Goal: Information Seeking & Learning: Learn about a topic

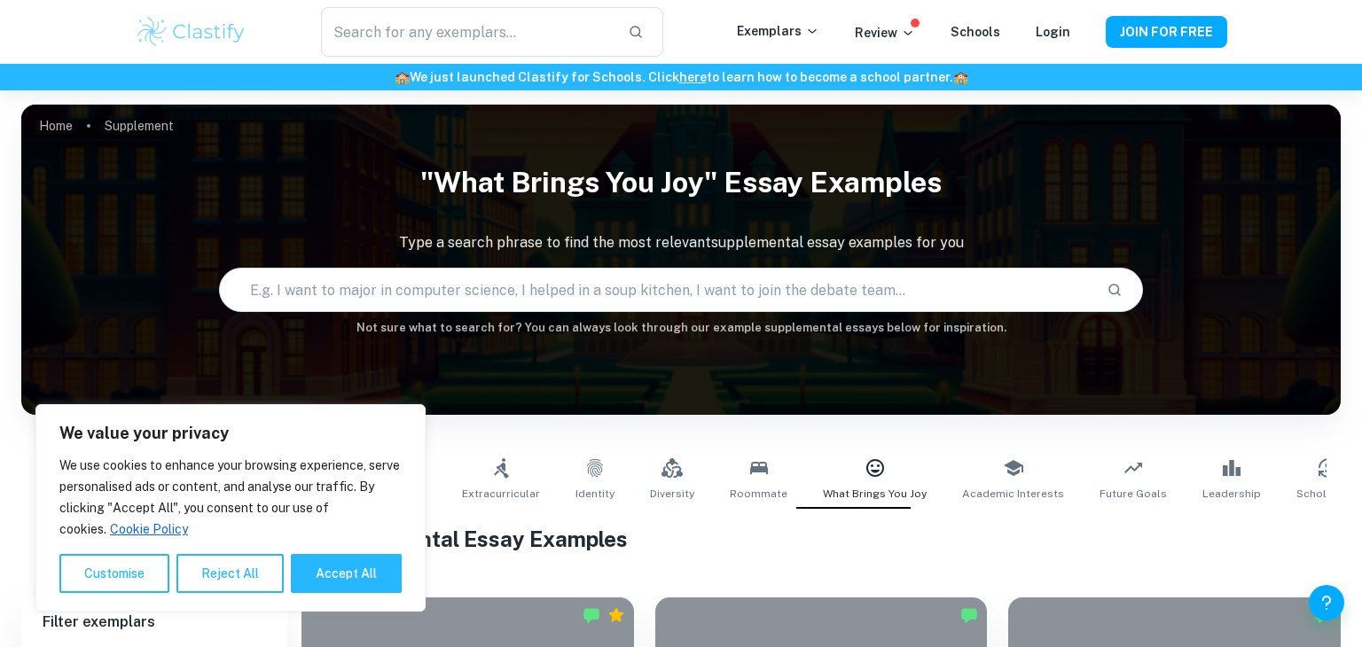
scroll to position [430, 0]
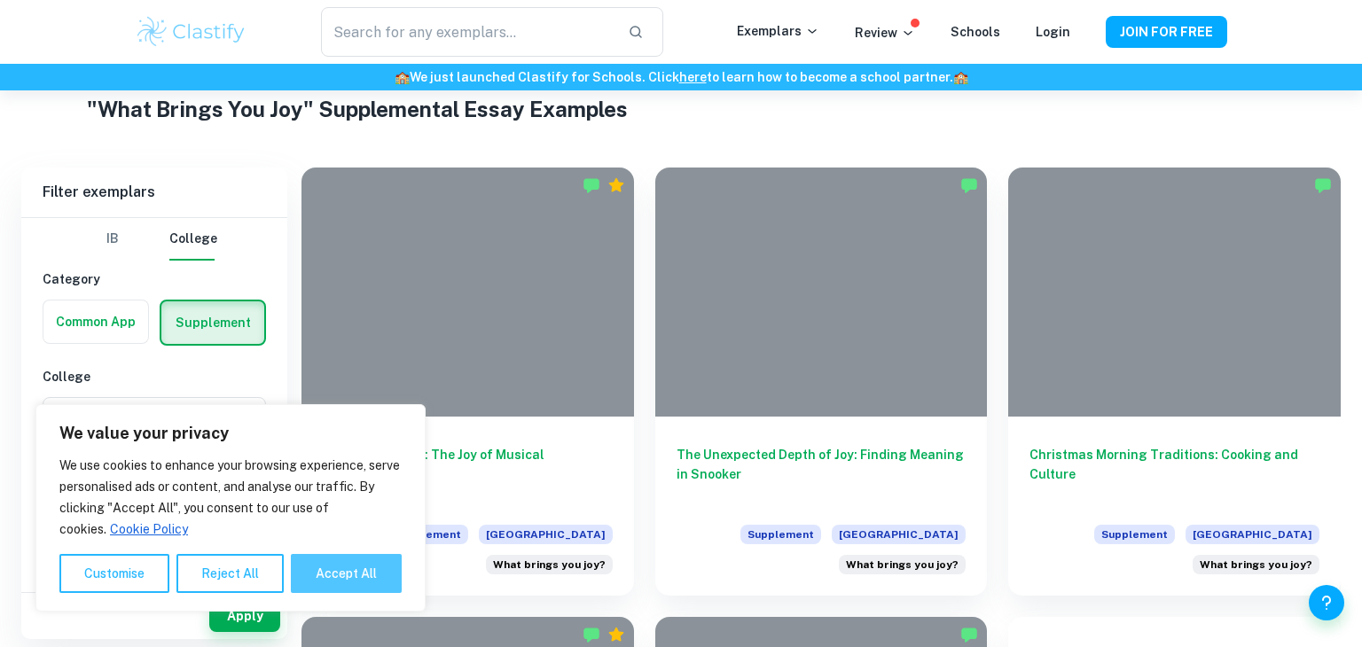
click at [358, 577] on button "Accept All" at bounding box center [346, 573] width 111 height 39
checkbox input "true"
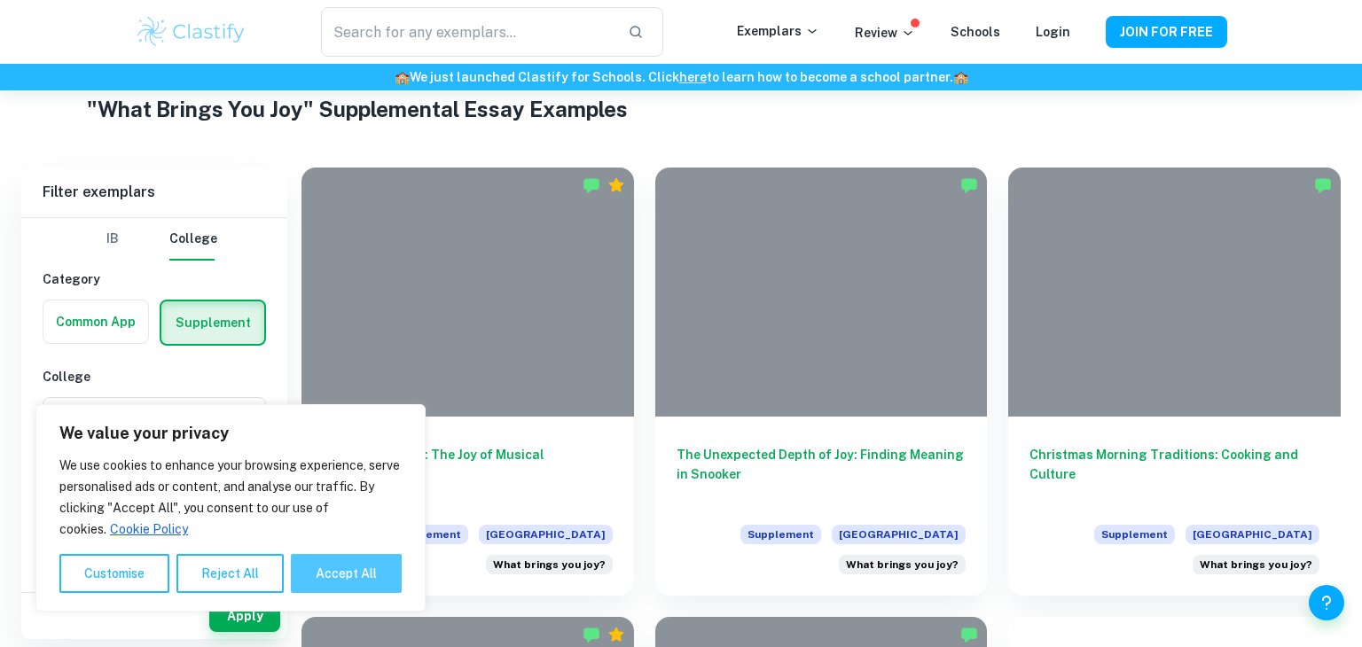
checkbox input "true"
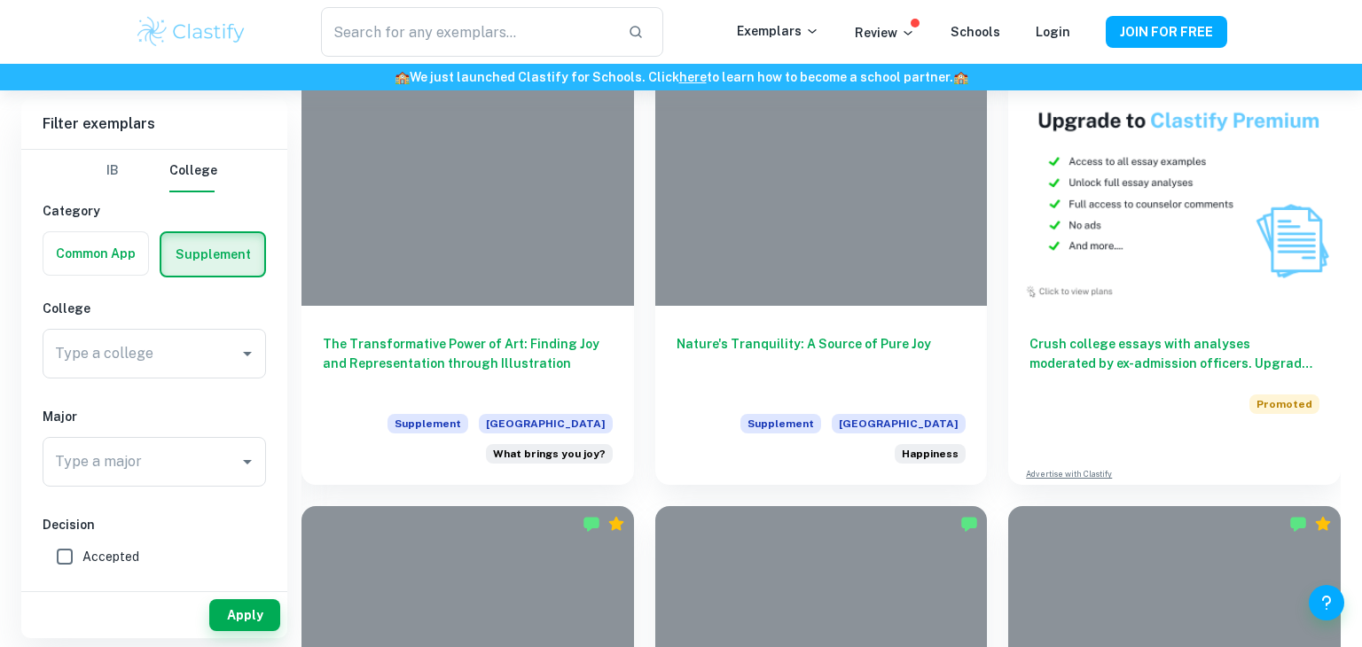
scroll to position [998, 0]
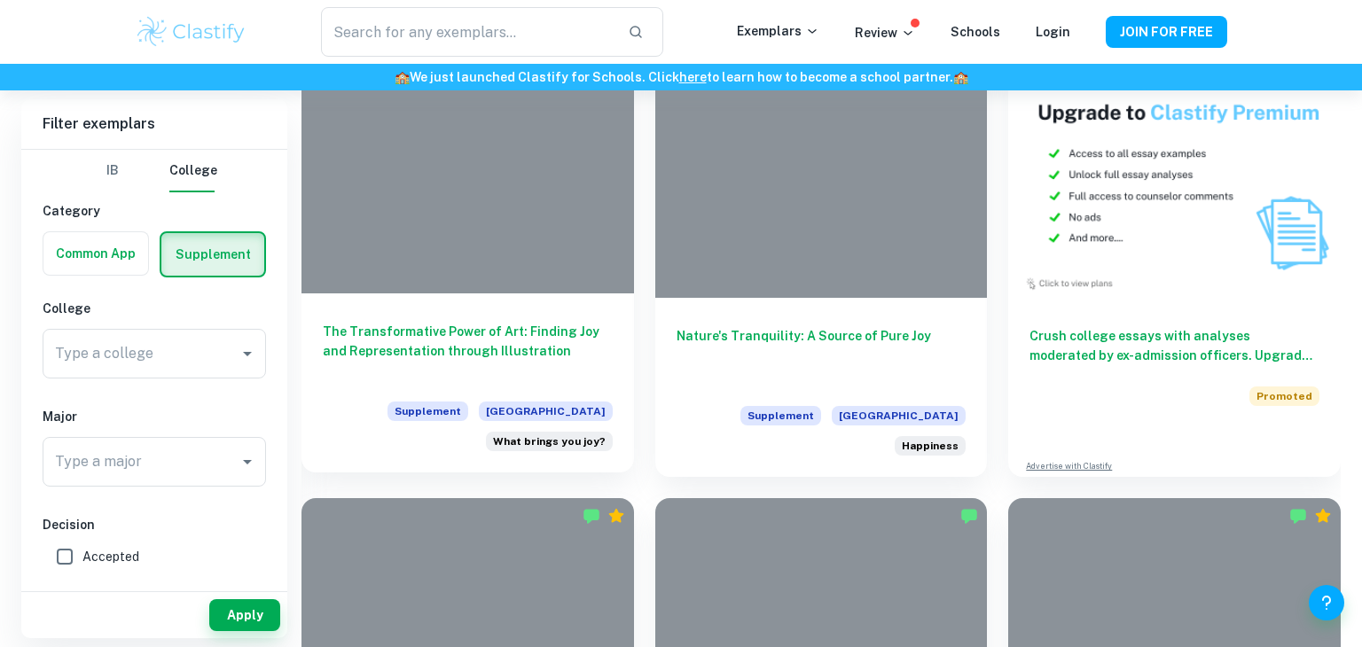
click at [555, 341] on h6 "The Transformative Power of Art: Finding Joy and Representation through Illustr…" at bounding box center [468, 351] width 290 height 59
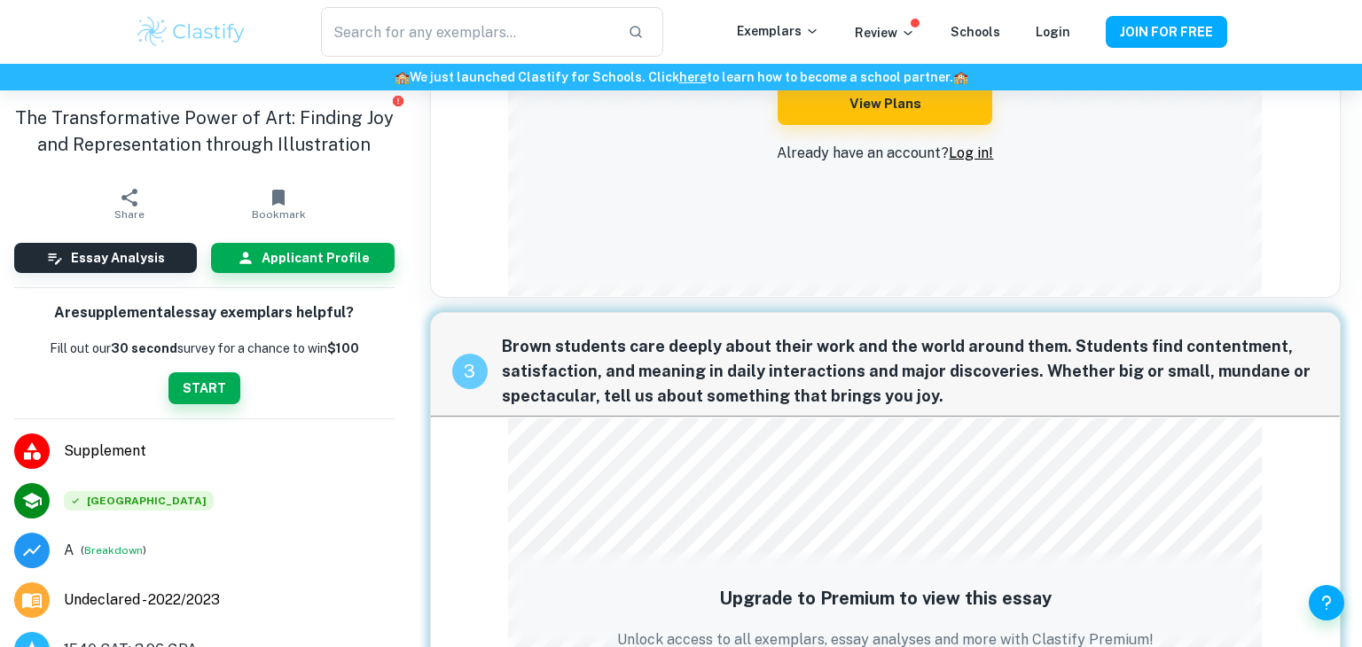
scroll to position [1050, 0]
